Goal: Transaction & Acquisition: Purchase product/service

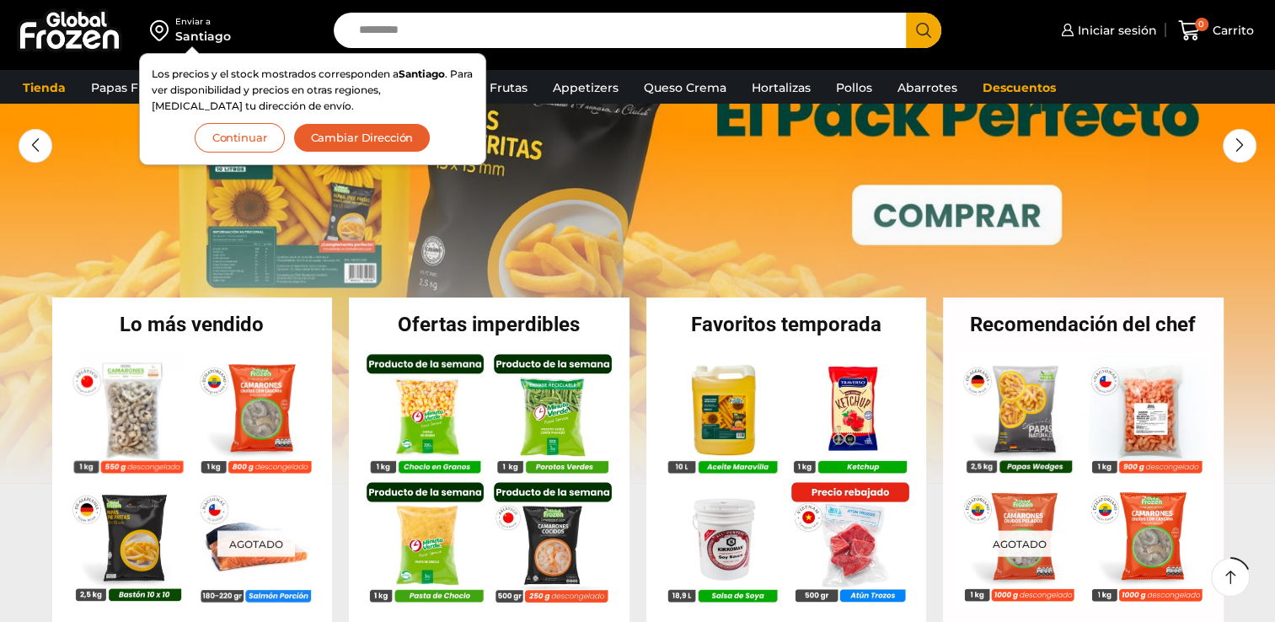
scroll to position [337, 0]
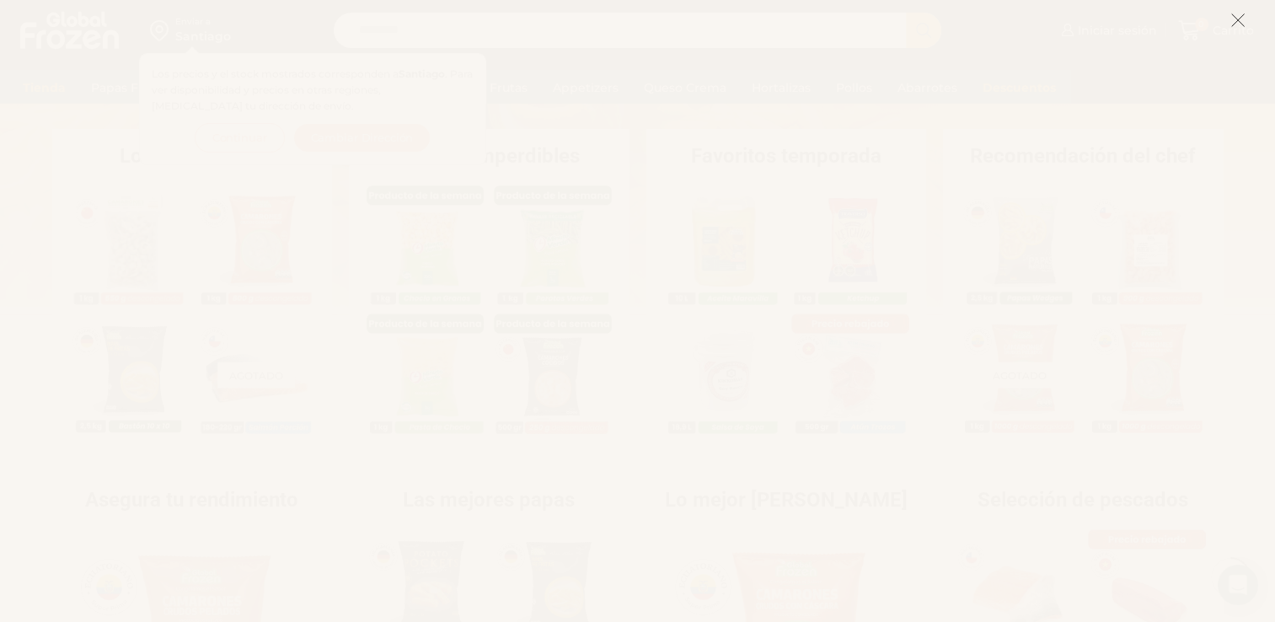
click at [1244, 21] on icon at bounding box center [1237, 20] width 15 height 15
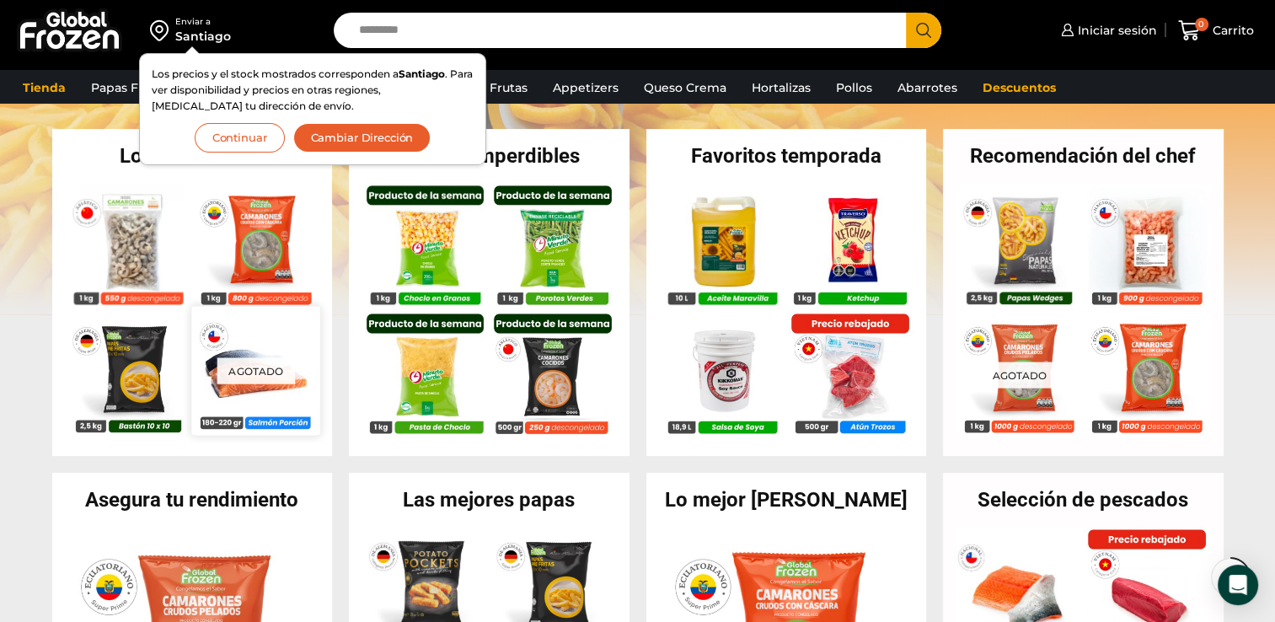
click at [261, 368] on p "Agotado" at bounding box center [256, 371] width 78 height 26
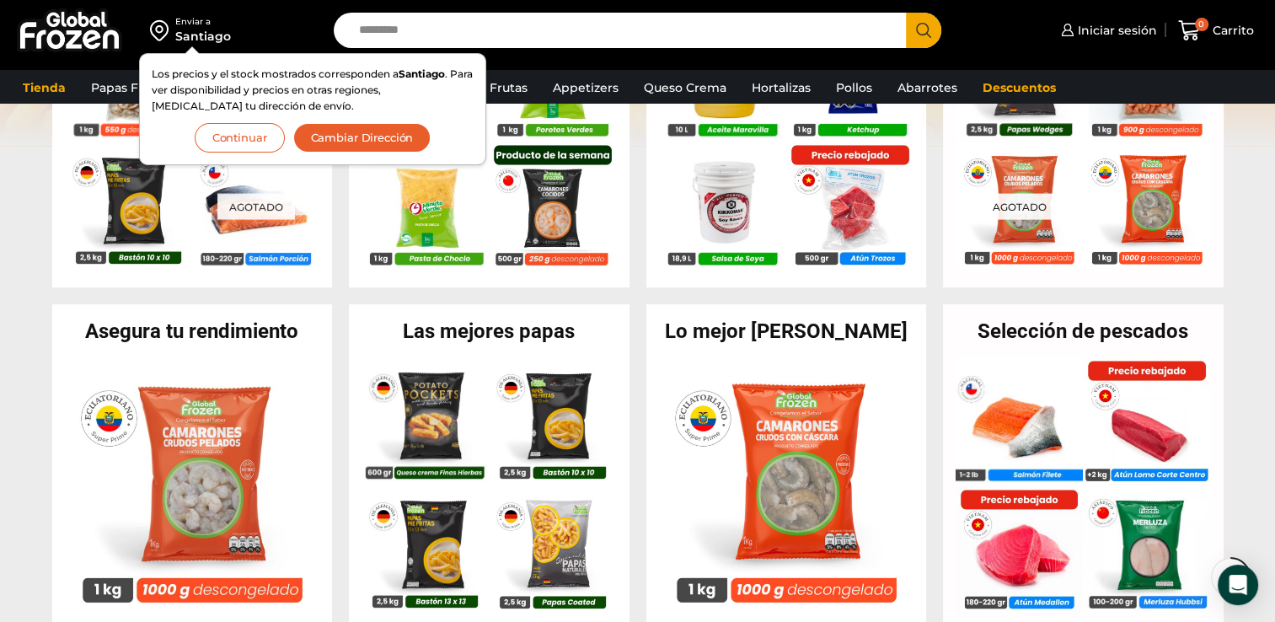
scroll to position [590, 0]
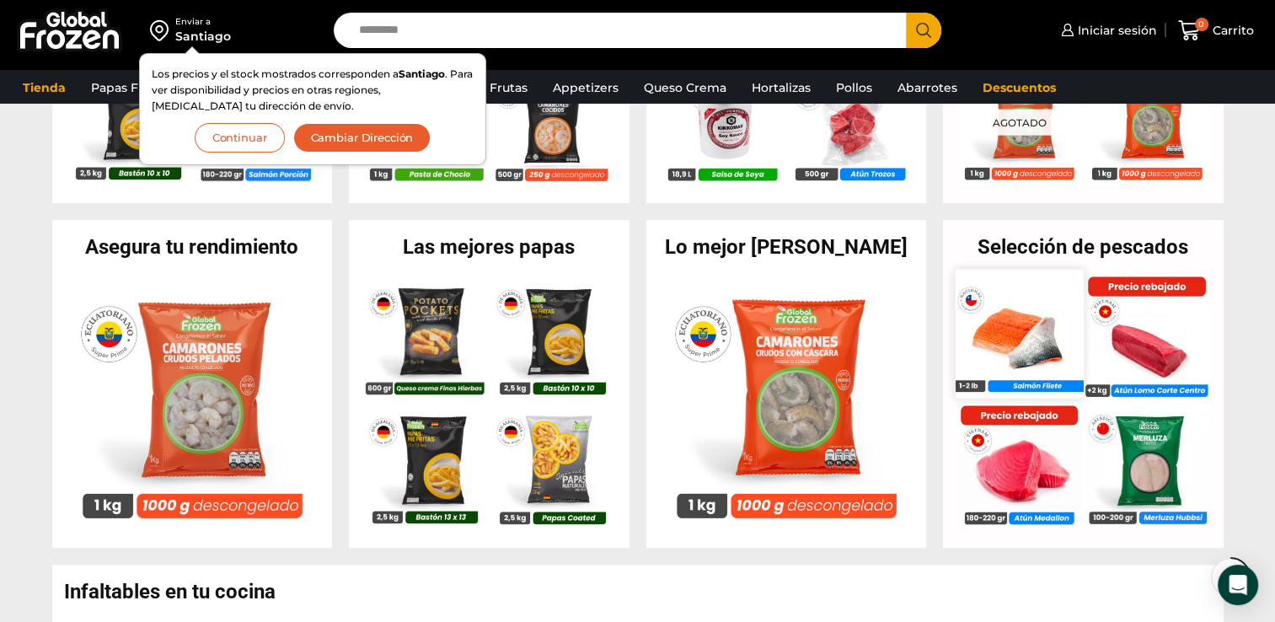
click at [997, 343] on img at bounding box center [1019, 334] width 128 height 128
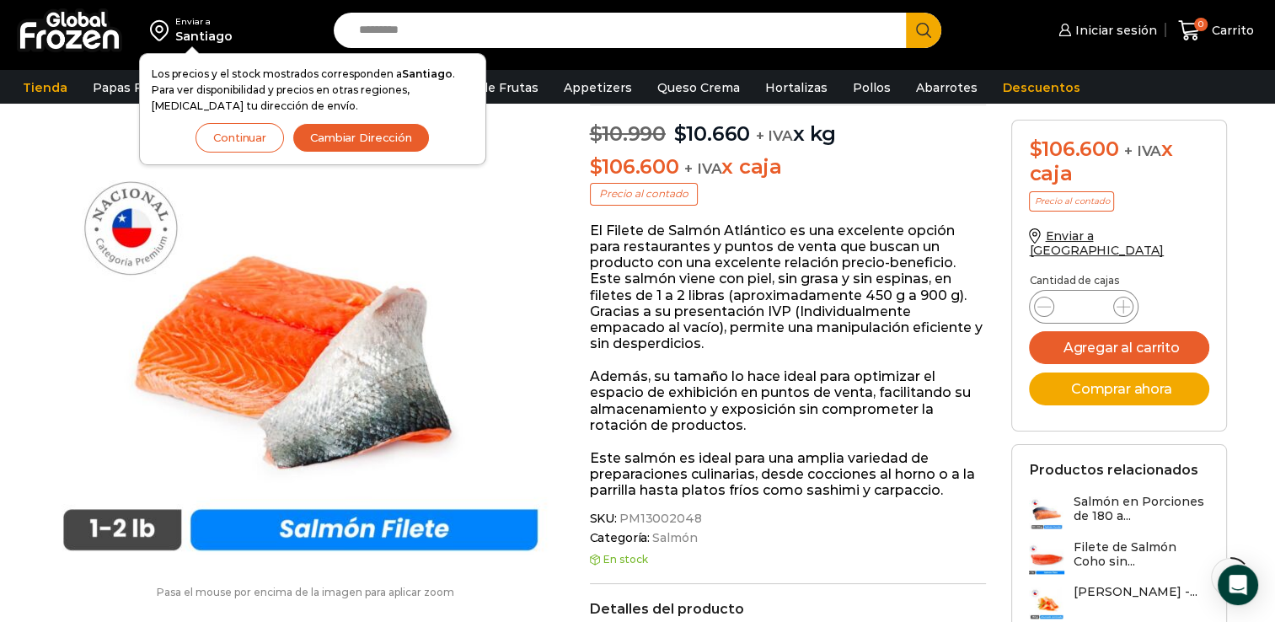
scroll to position [84, 0]
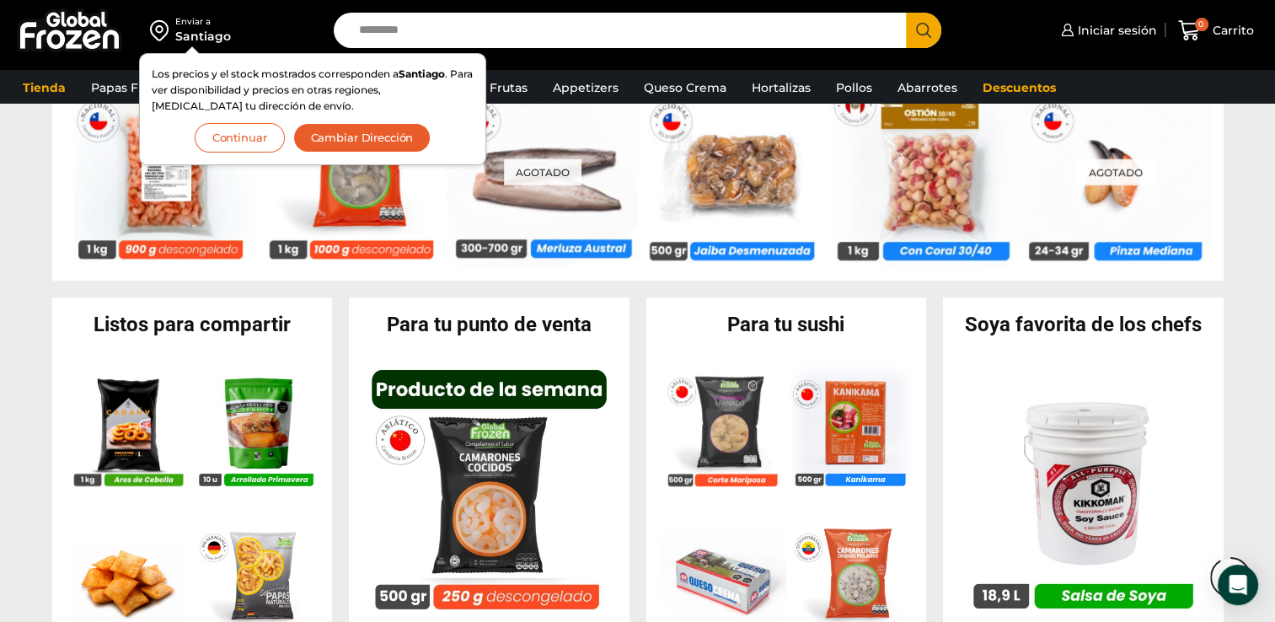
scroll to position [1685, 0]
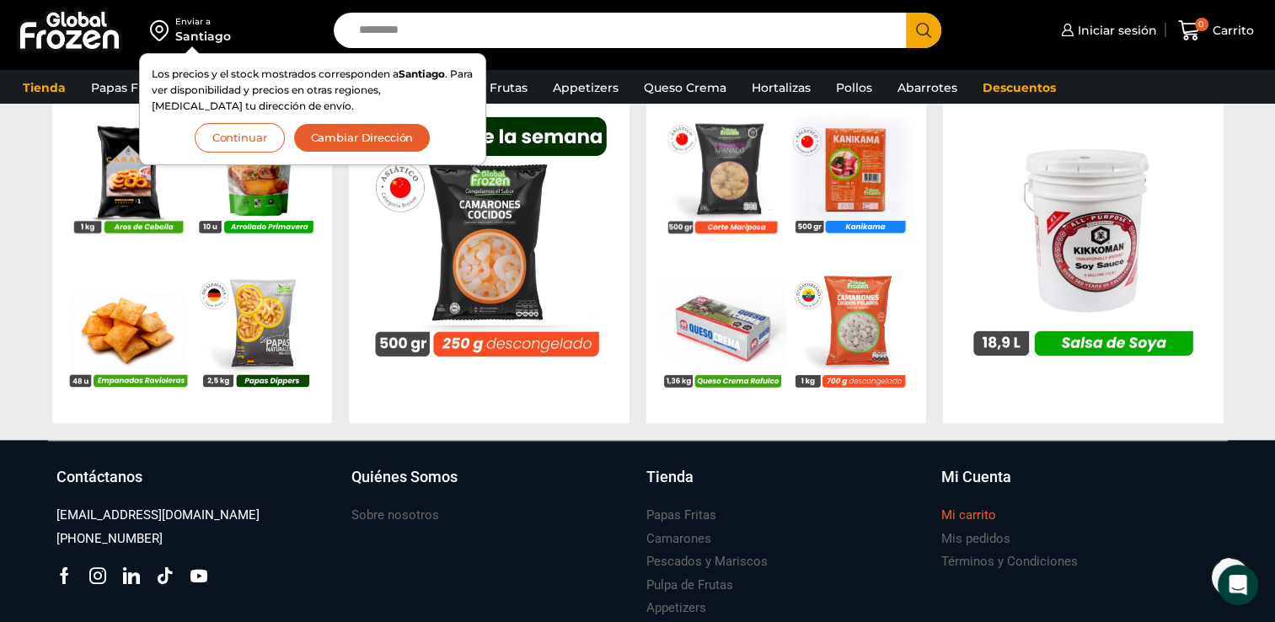
click at [1179, 510] on div "Mi carrito" at bounding box center [1080, 515] width 278 height 23
